Goal: Task Accomplishment & Management: Manage account settings

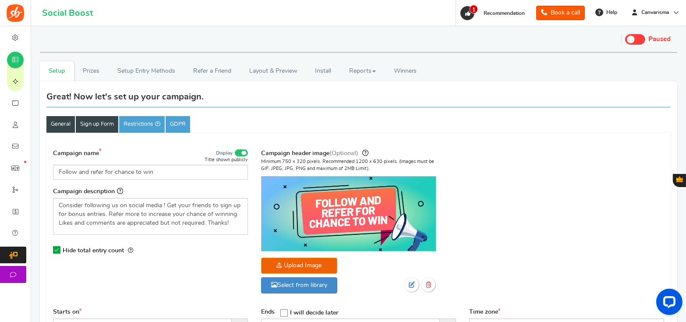
click at [101, 131] on link "Sign up Form" at bounding box center [97, 124] width 43 height 17
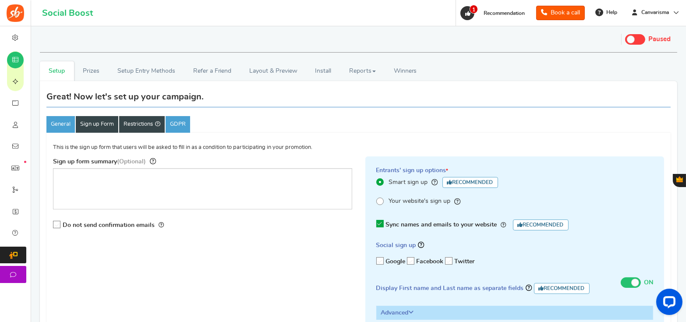
click at [156, 126] on link "Restrictions Set restrictions to target your campaign & reduce cheating" at bounding box center [142, 124] width 46 height 17
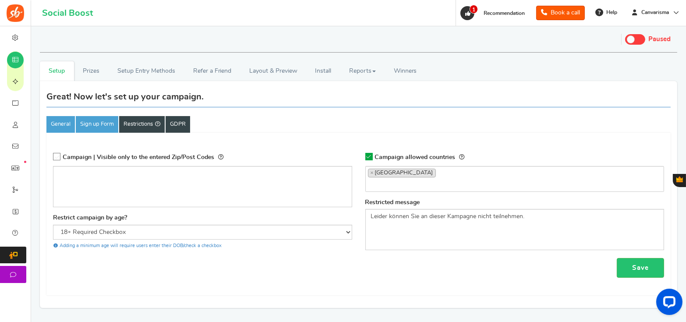
click at [188, 127] on link "GDPR" at bounding box center [178, 124] width 25 height 17
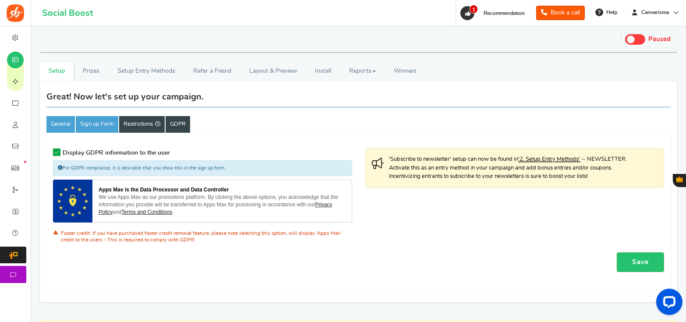
click at [147, 125] on link "Restrictions" at bounding box center [142, 124] width 46 height 17
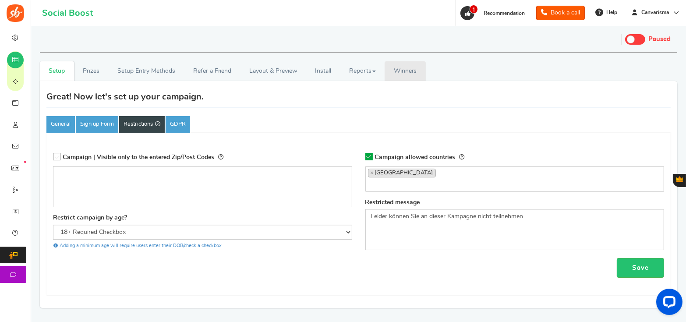
click at [416, 68] on span "Winners" at bounding box center [405, 71] width 23 height 6
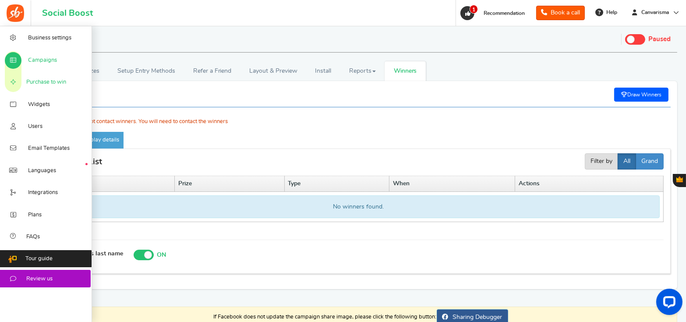
click at [37, 80] on span "Purchase to win" at bounding box center [46, 82] width 40 height 8
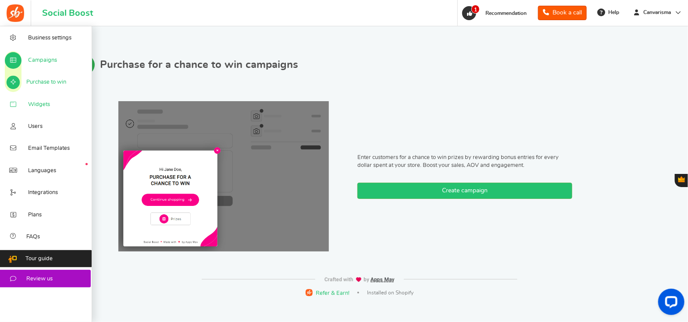
click at [24, 105] on link "Widgets" at bounding box center [46, 104] width 92 height 22
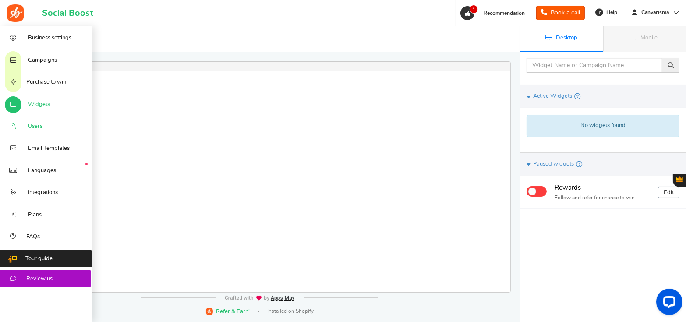
click at [40, 131] on span "Users" at bounding box center [35, 127] width 14 height 8
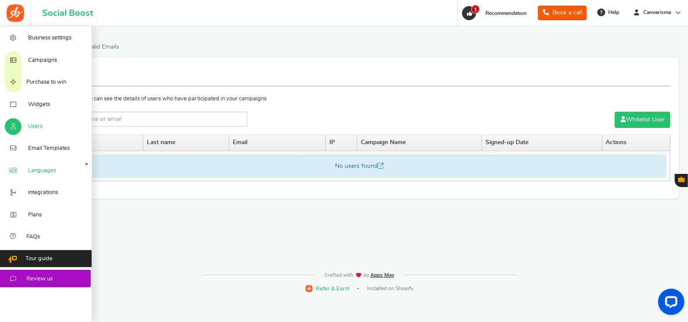
click at [31, 172] on span "Languages" at bounding box center [42, 171] width 28 height 8
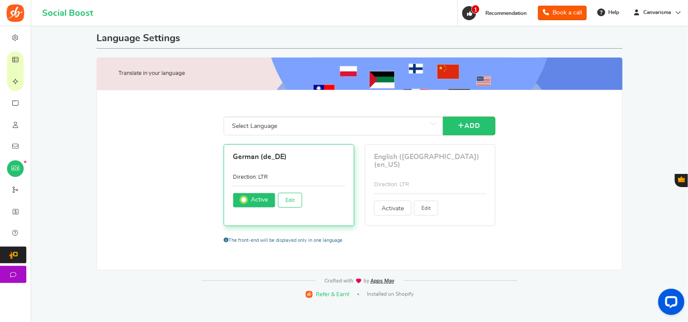
click at [283, 198] on link "Edit" at bounding box center [290, 200] width 24 height 15
type input "vor"
type input "Schon ein registrierter Nutzer?"
type input "Schon registriert?"
type input "Ja, ich bin abonniert"
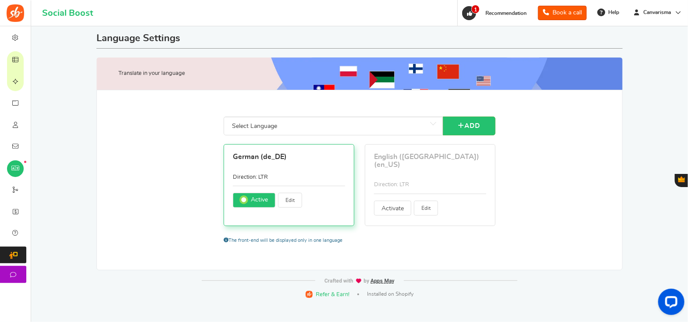
type input "und"
type input "Zurück"
type input "Grundinfo"
type input "Bekomme <strong>+ %s</strong> Bonuspunkte wenn du dich anmeldest."
type input "Öffnen"
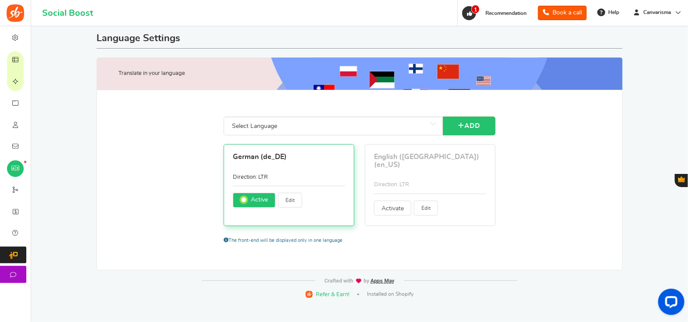
type input "Hallo! Wir führen eine großartige Aktion durch. Melden Sie sich jetzt für Ihre …"
type input "Eile! Der heutige Eintrag endet in"
type input "PIN ändern"
type input "Wechsel den Benutzer."
type input "Beanspruche jetzt"
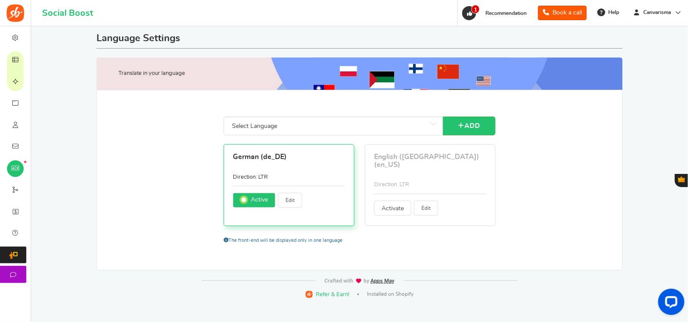
type input "Hier klicken"
type input "Schließen"
type input "Kommentiere einen Blogpost"
type input "Aktionen abschließen um Punkte zu gewinnen."
type input "Führen Sie diese Aktion aus, um Ihre Frage freizuschalten."
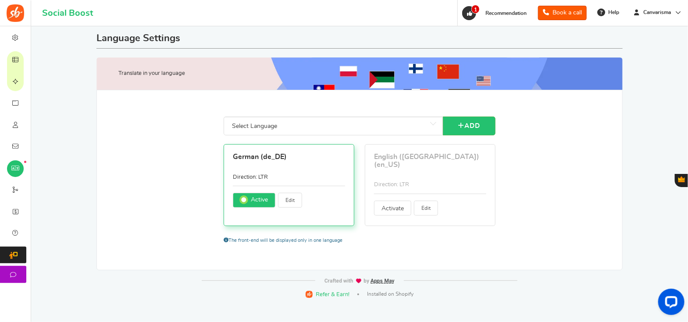
type input "Abgeschlossen"
type input "GLÜCKWUNSCH!"
type input "Verbinden mit"
type input "Verbinden..."
type input "Wenden Sie sich an den Site-Administrator, um einen Gutschein für die Empfehlun…"
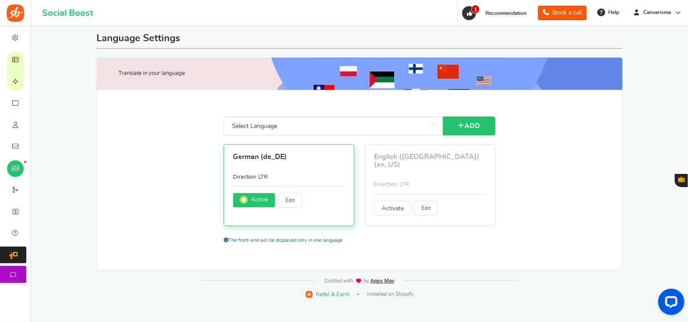
type input "Fortsetzen"
type input "Weiter als"
type input "Konto erstellen"
type input "Geben Sie Ihre aktuelle PIN ein"
type input "Tag"
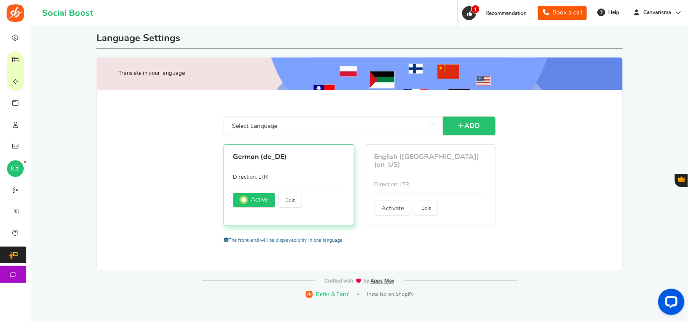
type input "Tage"
type input "Verdienen"
type input "Bearbeite dein Profil"
type input "Bitte kontaktiere %s."
type input "Das ist eine automatisch erstellte E-Mail. Bitte nicht darauf antworten. Sollte…"
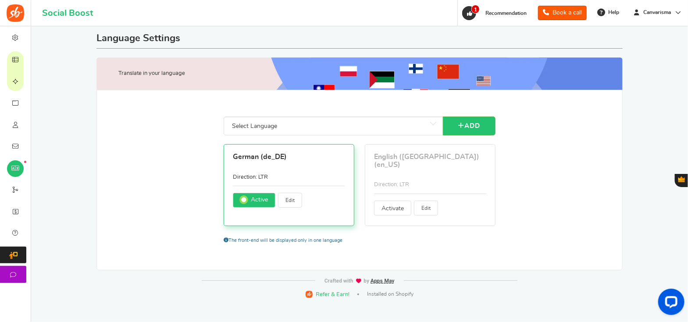
type input "Gib deine Details ein um fortzufahren"
type input "Geben Sie die URL Ihres Pinterest-Boards ein:"
type input "Geben Sie Ihren Pinterest-Benutzernamen ein:"
type input "Bitte gib das Datum ein"
type input "Bitte gib ein gültiges Datum ein"
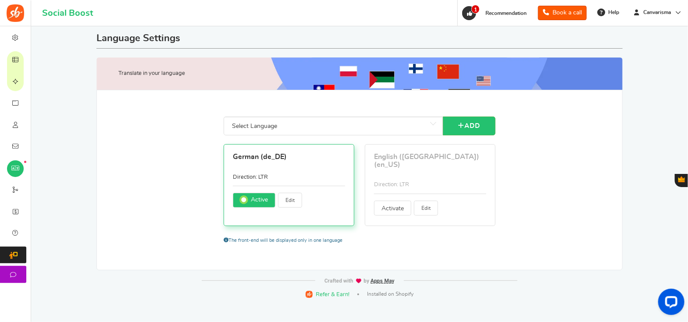
type input "Gib deine Nachricht ein"
type input "Loggen Sie sich im Shop ein"
type input "Einträge"
type input "Eintrag"
type input "Bitte akzeptiere die Geschäftsbedingungen"
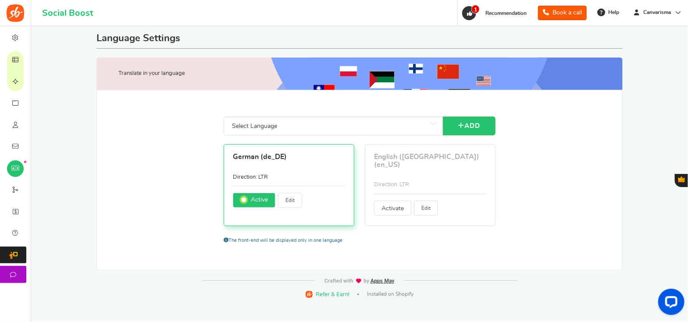
type input "Dies ist ein bestehender Account. Bitte melde dich unten an"
type input "Dein Konto existiert nicht"
type input "Fehler: Diese E-Mail wurde vorübergehend gesperrt. Bitte an den Administrator w…"
type input "Deine Kampagne wurde nicht veröffentlicht"
type input "Fehler: Das Gewinnspiel hat noch nicht begonnen"
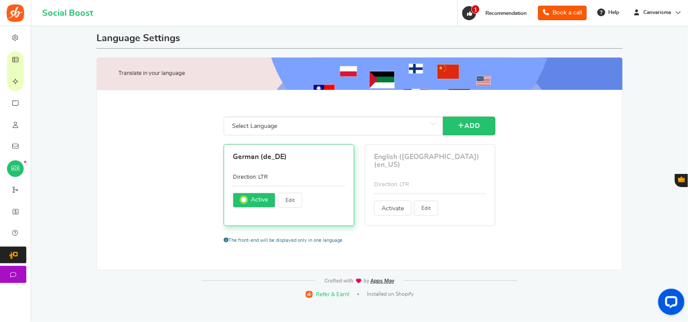
type input "Bitte bestätige dein Geburtstdatum"
type input "Bitte trage aus Sicherheitsgründen dein aktuelles Passwort ein:"
type input "Dein jetziges Passwort ist nicht gültig"
type input "Bitte gib dein Geburtsdatum ein"
type input "Bitte geben Sie Ihr Geburtsdatum in ein"
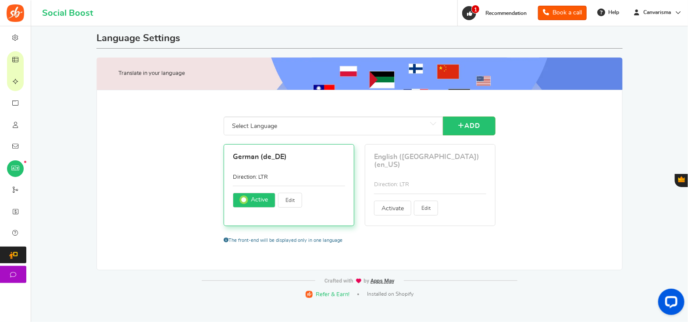
type input "Ihr Alter sollte größer sein als"
type input "Geben Sie bitte Ihre Email-Adresse ein"
type input "Bitte geben Sie eine gültige E-Mail-Adresse ein"
type input "E-Mail oder Passwort sind falsch. Bitte prüfen und erneut versuchen."
type input "Kann nicht leer sein"
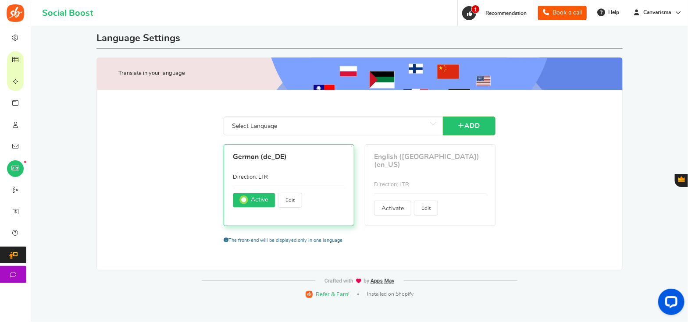
type input "Bitte E-Mail Nachricht eingeben"
type input "Gib die Emailadresse deines Freundes ein. Umso mehr du mit deinen Freunden teil…"
type input "Gib einen numerischen Wert ein"
type input "Gib eine gültige Nummer an"
type input "Falscher Wert. Bitte richtigen Wert angeben!"
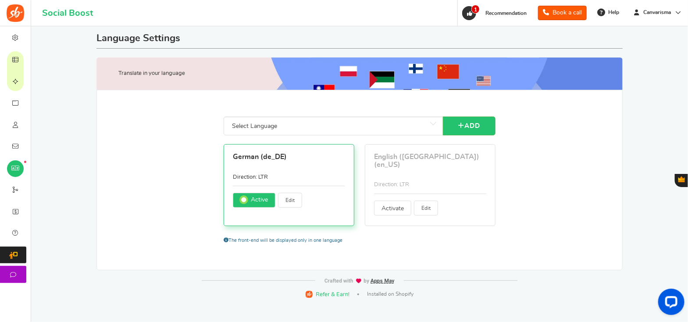
type input "Fehler: Ungültiger Zugriff"
type input "Fehler: Ungültige Kampagne"
type input "Zu viele Versuche. Bitte bestätige dass du kein Roboter bist."
type input "Fehler: Ungültige E-Mail. Bitte eine gültige E-Mail angeben"
type input "Ungültige PIN. Die PIN darf nur numerische Zeichen (0-9) enthalten"
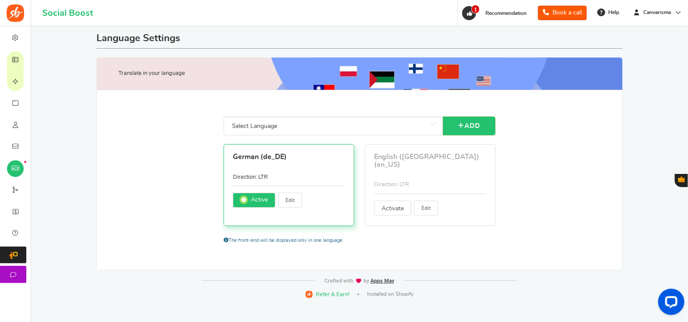
type input "Fehler: Ungültige Seite"
type input "Bitte eine gültige URL eingeben"
type input "Fehler: Ungültiger Nutzer"
type input "Ihr Bestellwert liegt unter dem Mindestbestellwert von"
type input "Bitte trage deinen Namen ein"
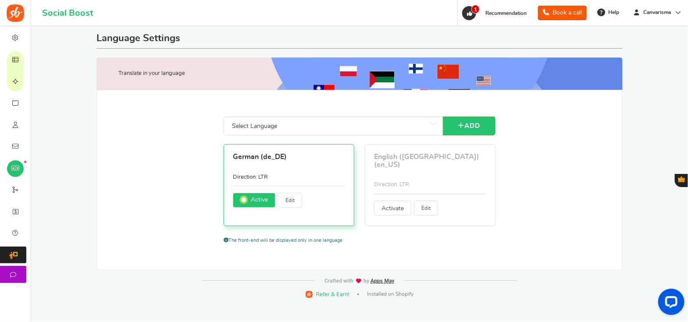
type input "Bitte nur alphabetische Ziffern"
type input "Bitte tragen trage dein neues Passwort erneut ein"
type input "Bitte trage dein neues Passwort ein"
type input "PIN eingeben"
type input "Passwort & wiederholtes Passwort stimmen nicht überein. Bitte versuche es erneut"
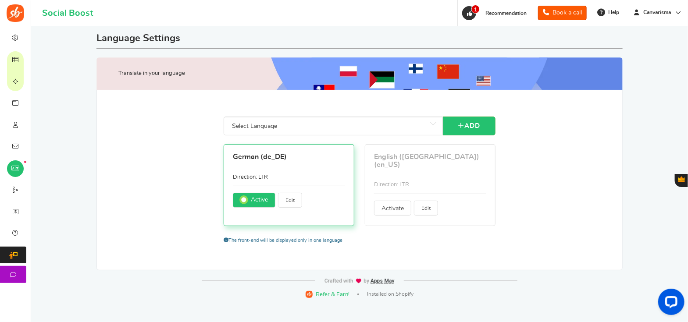
type input "Bitte bewerten Sie uns"
type input "Bitte melde dich für die Kampagne an"
type input "Unbekannter Fehler: Benutzer nicht registriert"
type input "Bitte auswählen"
type input "Oops! Es tut uns leid, etwas ist schief gelaufen. Bitte versuche es erneut."
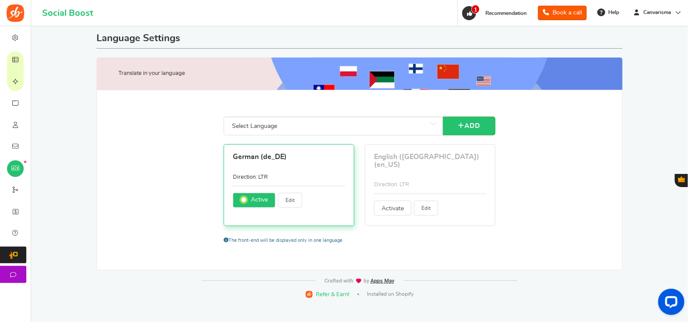
type input "Token abgelaufen"
type input "Fehler: Twitter Hashtag eingeben"
type input "Fehler! Tweet ist zu lang. Kürze die Nachricht und versuche es noch mal"
type input "Bitte deine PLZ eingeben"
type input "Belohnungen werden am nächsten Jahr verteilt, falls das eingetragene Datum in d…"
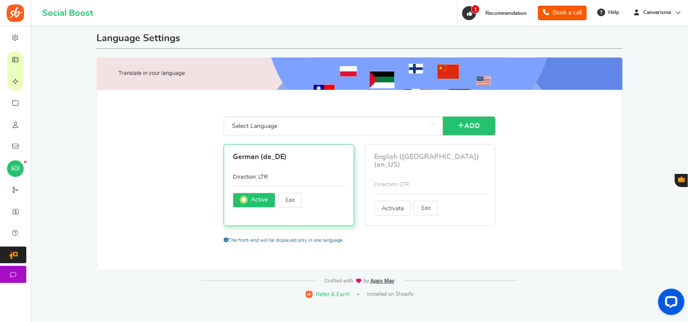
type input "Diese Werbeaktion wird in keiner Weise von Facebook gesponsert, unterstützt, ve…"
type input "und nicht Facebook. Durch die Teilnahme an diesem Gewinnspiel, erklärst du die …"
type input "Ihr Konto ist eingeschränkt. Bitte wenden Sie sich an den Administrator der Web…"
type input "Folgen"
type input "Mit Teilnahme an dieser Kampagne stimmst Du zu,"
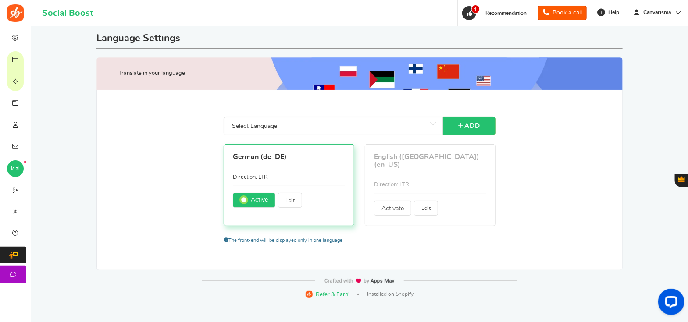
type input "Für mehr:"
type input "Ich habe meine PIN vergessen"
type input "Anweisungen zum Zurücksetzen der PIN wurden Ihnen per E-Mail zugeschickt. Bitte…"
type input "Ich habe es gelesen und stimme den"
type input "Danke für Ihren Besuch. Die Kampagne beginnt in"
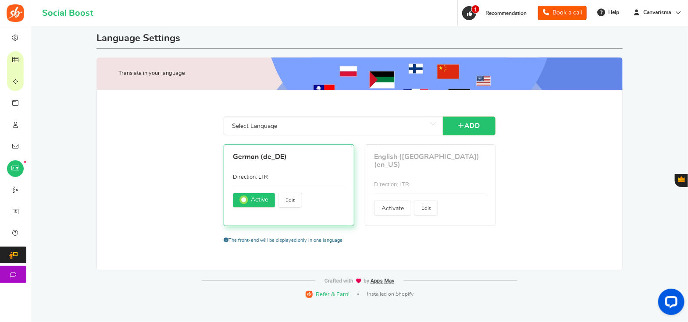
type input "Danke für deinen Besuch! Die Gewinnaktion ist abgelaufen. Die Gewinner werden i…"
type input "Vielen Dank für Ihren Besuch. Die Kampagne ist zur Zeit nicht verfügbar"
type input "Wir verwenden Apps Mav als unsere Werbeplattform. Durch Klicken auf die oben ge…"
type input "Apps Mav ist der Datenprozessor und Datencontroller"
type input "Für mehr Einträge"
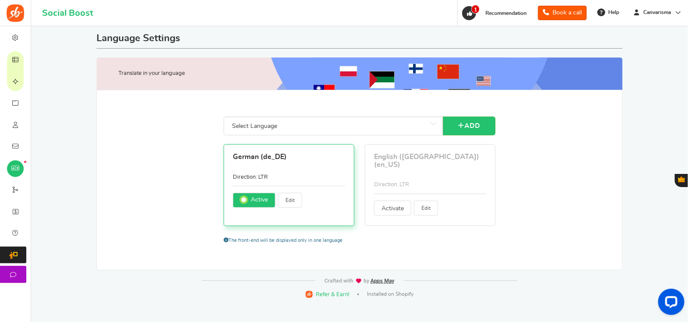
type input "Deine aktuelle Gesamtpunktzahl, die sich aus der Summe der einlösbaren Punkte u…"
type input "Stunde"
type input "Stunden"
type input "Geburtstag"
type input "Zeichen übrig"
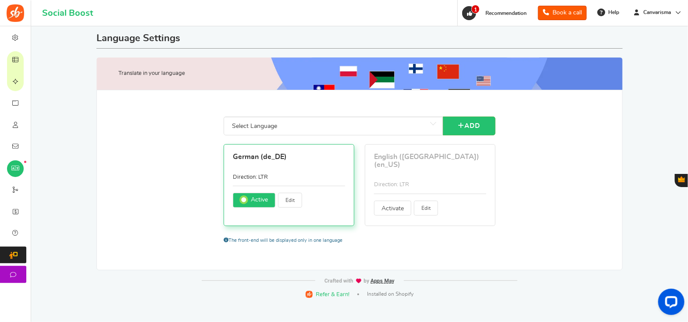
type input "behauptet"
type input "Firmenname"
type input "Kontakt"
type input "Kopiert"
type input "Dein aktuelles Passwort"
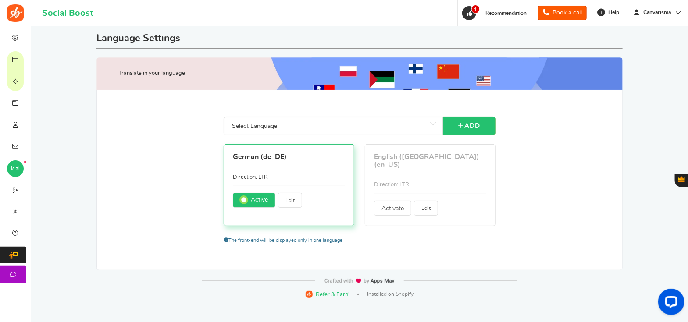
type input "E-Mail Adressen durch Komma getrennt eingeben"
type input "Vorname"
type input "Ich bin mindestens %s Jahre alt"
type input "Geburtsdatum"
type input "Postleitzahl"
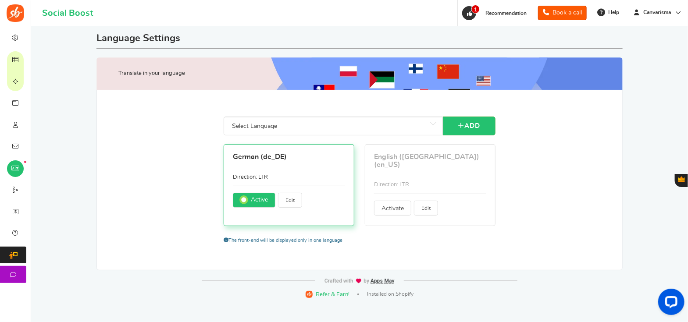
type input "Geschlecht"
type input "Nachname"
type input "Mindestausgaben %s"
type input "Meine Belohnungen"
type input "URL teilen:"
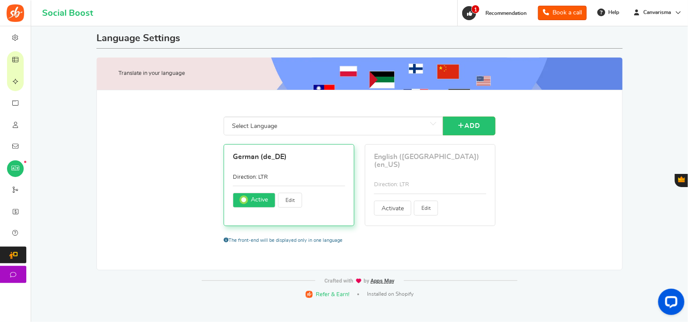
type input "& eine sofortige Belohnung!"
type input "Betreff:"
type input "Zu :"
type input "Transaktionsverlauf anzeigen"
type input "Webseite"
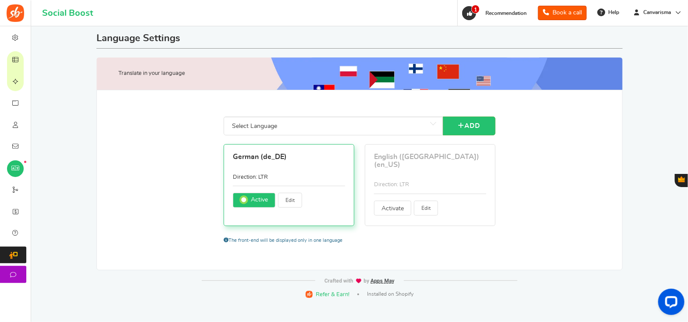
type input "Du hast"
type input "Dein Name"
type input "Dein Passwort"
type input "mögen"
type input "Wird geladen..."
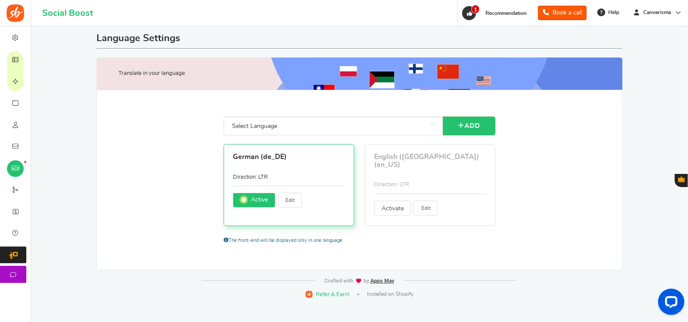
type input "Anmelden"
type input "Hallo"
type input "Melde dich bei YouTube an"
type input "Abmelden"
type input "Magischer Link"
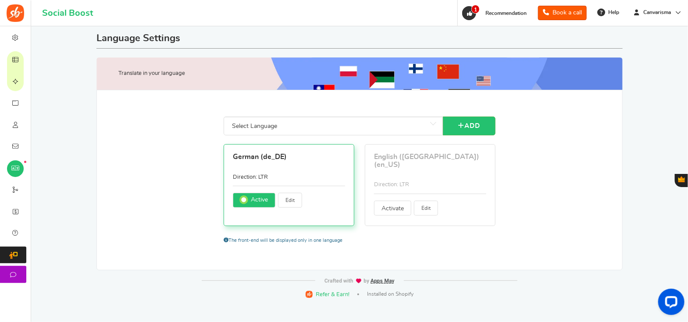
type input "Wir haben dir eine Email mit einem Magic Link gesendet der dich sofort einloggt!"
type input "Anfrage für Passwort zurücksetzen"
type input "Dein neues Passwort"
type input "Instrumententafel"
type input "Startseite"
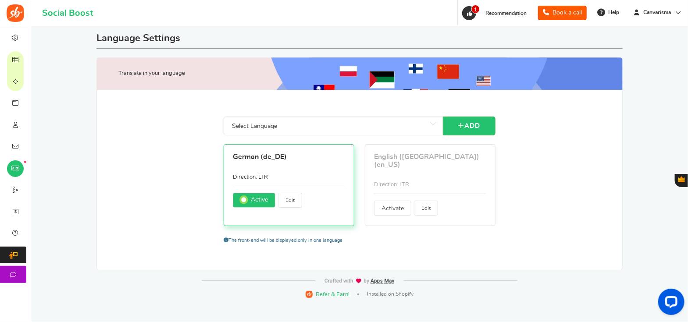
type input "minute"
type input "Monat"
type input "Monate"
type input "Geben Sie Ihre neue PIN ein"
type input "Nächster"
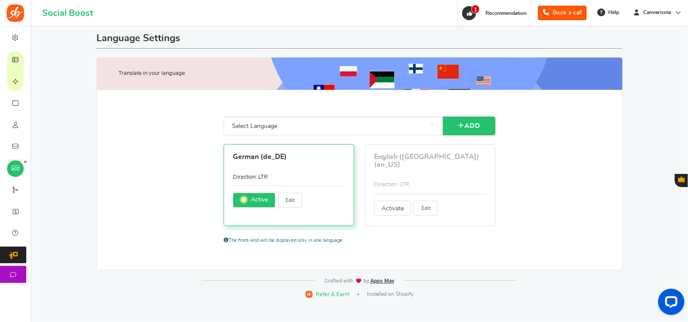
type input "Kein Angebot gefunden"
type input "Keine Aufzeichnung gefunden"
type input "Nicht du?"
type input "ODER"
type input "Ausstehende Einträge"
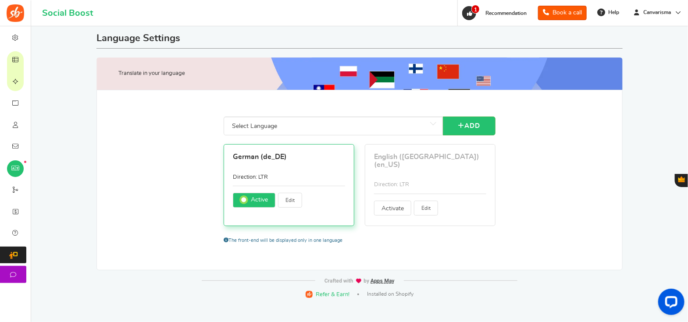
type input "Deine E-Mail Adresse angeben"
type input "Neues Passwort"
type input "Trage deinen Namen ein"
type input "Passwort"
type input "Deine nächsten Punkte laufen an am %s"
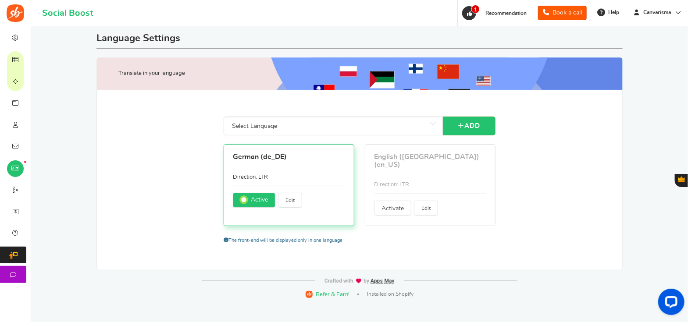
type input "Datenschutz-Bestimmungen"
type input "Täglich"
type input "Monatlich"
type input "Wöchentlich"
type input "Preise"
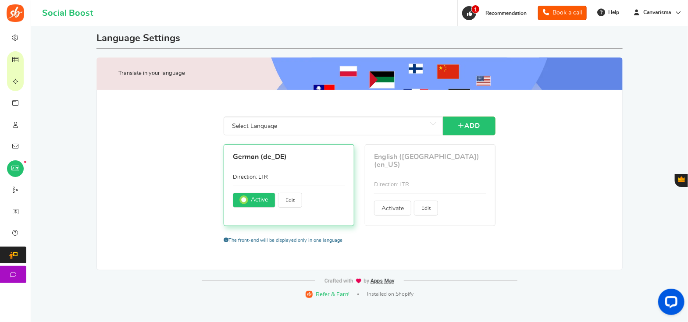
type input "Wird bearbeitet..."
type input "Letzte Aktion"
type input "Die empfohlene Breite beträgt 600 x 200 Pixel. (Bilder müssen GIF, JPEG, JPG, P…"
type input "Umleitung Wenn Sie nicht innerhalb von 5 Sekunden umgeleitet werden,"
type input "Verweisung"
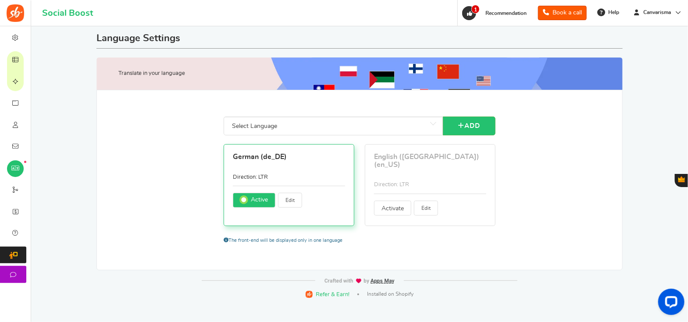
type input "Einsenden"
type input "Du hast dich erfolgreich für unsere Promotion registriert."
type input "Setze meinen Pin zurück"
type input "<strong>Info !</strong> Neues Passwort wurde an deine Emailadresse gesendet. Fa…"
type input "Passwort erneut eingeben"
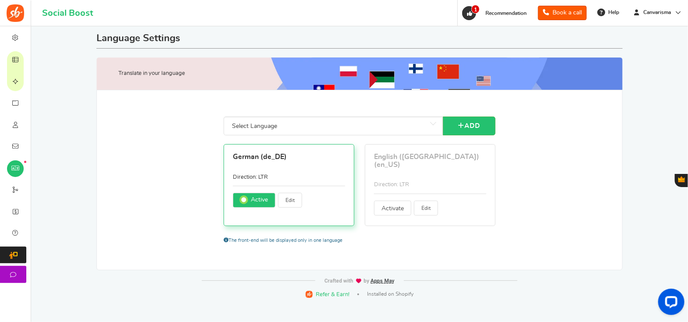
type input "Nachricht überprüfen"
type input "Bewerte uns"
type input "Bewertungs Titel"
type input "Speichern"
type input "Sekunde"
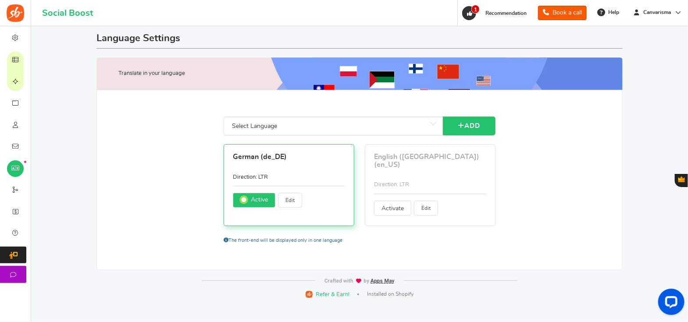
type input "Sekunden"
type input "Senden"
type input "Sende Magischen Link"
type input "Teilen"
type input "Schreibe einen Kommentar"
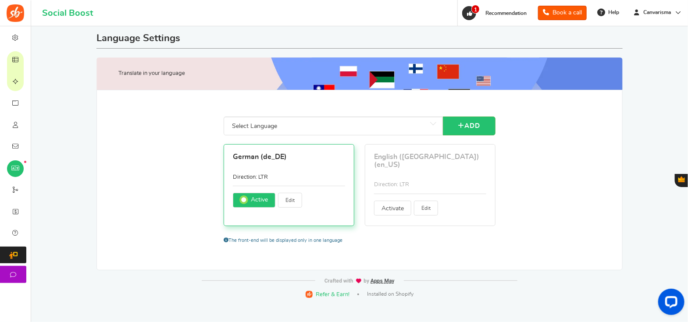
type input "Empfehlungslink:"
type input "Anmelden"
type input "Melden Sie sich mit E-Mail an"
type input "Anmelden mit"
type input "Absenden"
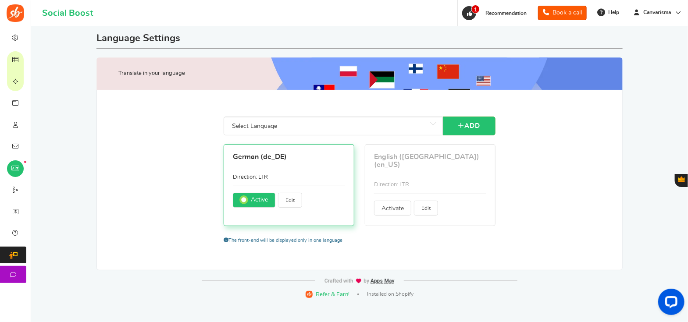
type input "Code angenommen, danke!"
type input "E-Mail erfolgreich geschickt"
type input "Passwort erfolgreich aktualisiert."
type input "Geschäftsbedingungen"
type input "Das wars!"
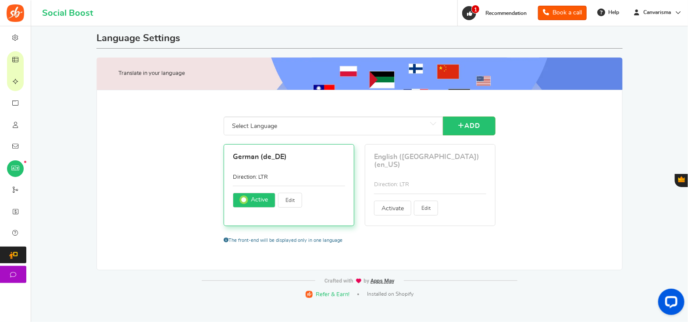
type input "Tage übrig"
type input "Dies bringt dich zur vollen Version des Gewinnspiels"
type input "Einträge insgesamt"
type input "Tippe Passwort ein"
type input "Unerwarteter [PERSON_NAME], bitte versuchen Sie es erneut"
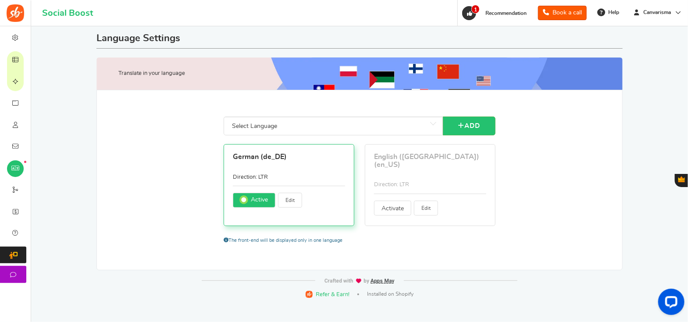
type input "Congratulations, you've unlocked your reward, your coupon code is"
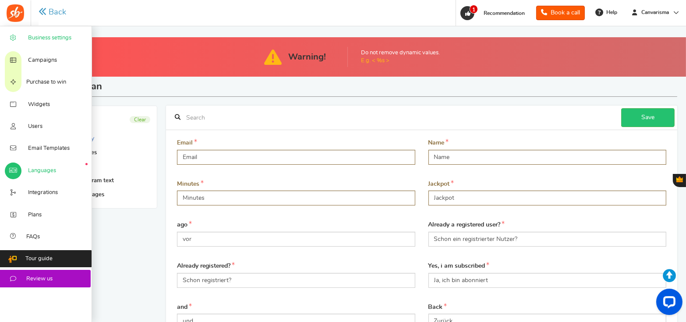
click at [18, 41] on icon at bounding box center [13, 38] width 9 height 7
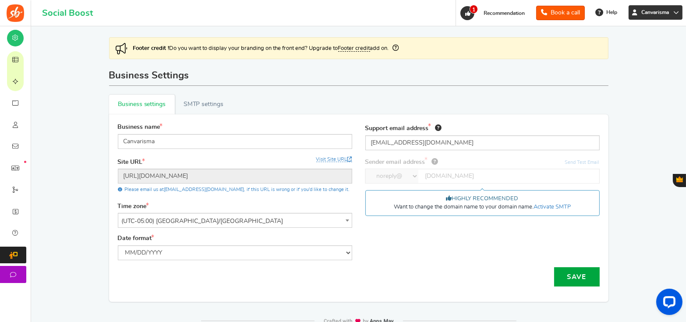
click at [671, 14] on span "Canvarisma" at bounding box center [655, 12] width 35 height 7
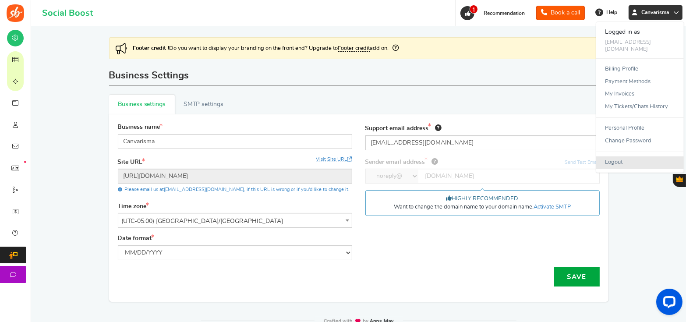
click at [626, 158] on link "Logout" at bounding box center [641, 162] width 88 height 13
